Goal: Information Seeking & Learning: Learn about a topic

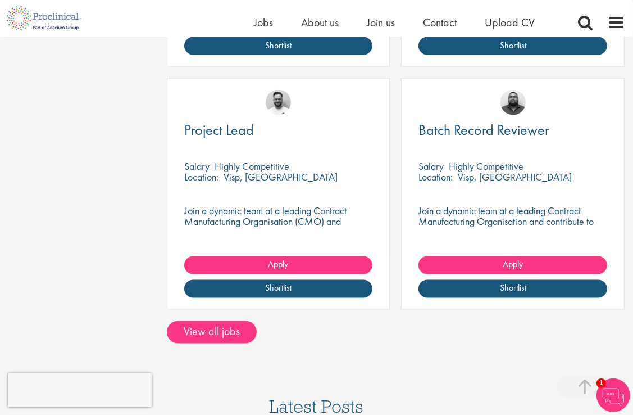
scroll to position [1598, 0]
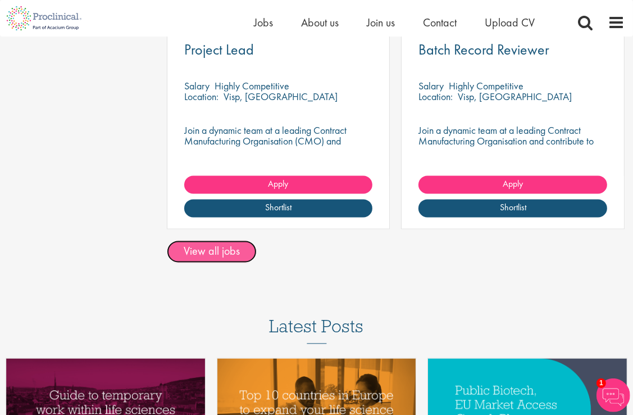
click at [214, 242] on link "View all jobs" at bounding box center [212, 251] width 90 height 22
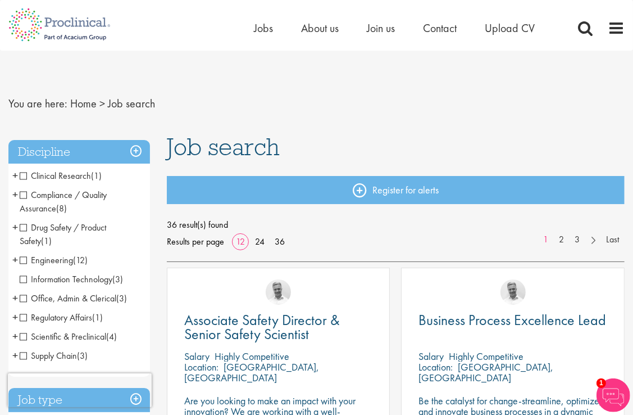
click at [24, 352] on span "Supply Chain" at bounding box center [48, 356] width 57 height 12
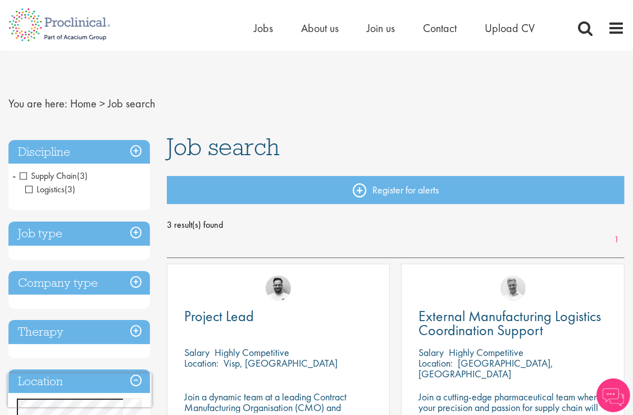
click at [22, 174] on span "Supply Chain" at bounding box center [48, 176] width 57 height 12
